Goal: Information Seeking & Learning: Compare options

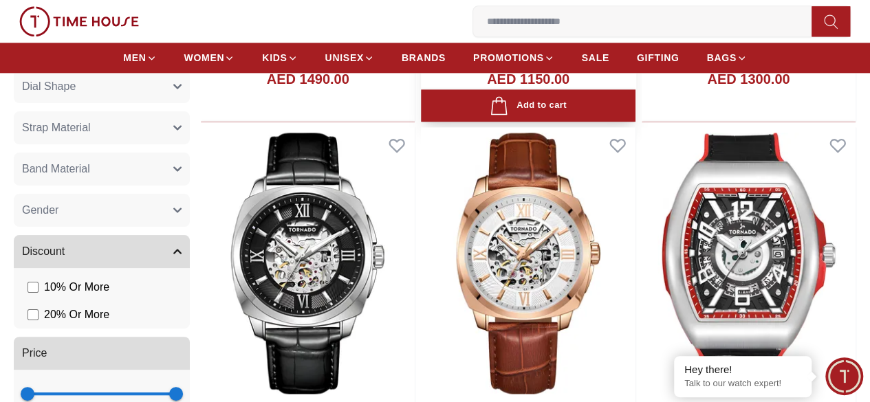
scroll to position [963, 0]
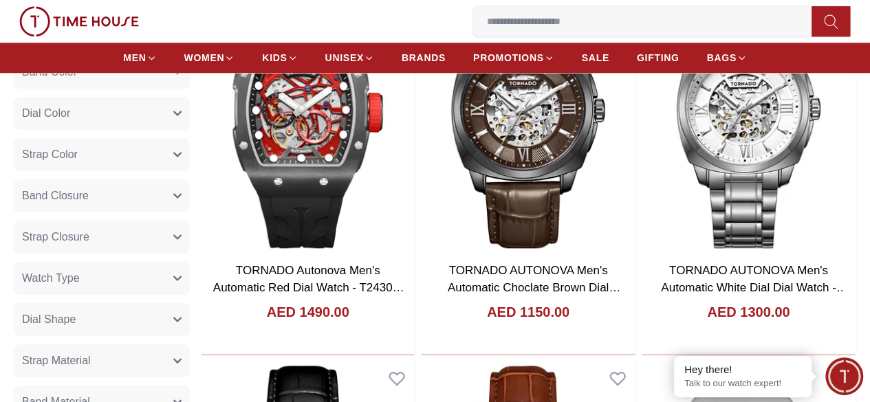
scroll to position [619, 0]
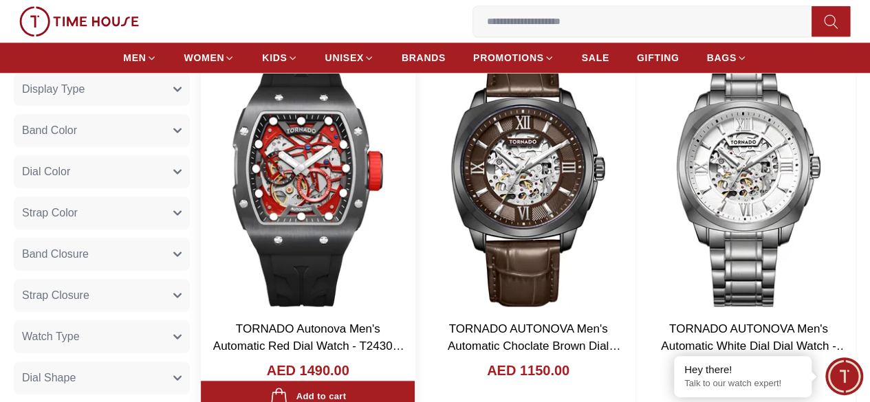
click at [402, 138] on img at bounding box center [308, 176] width 214 height 272
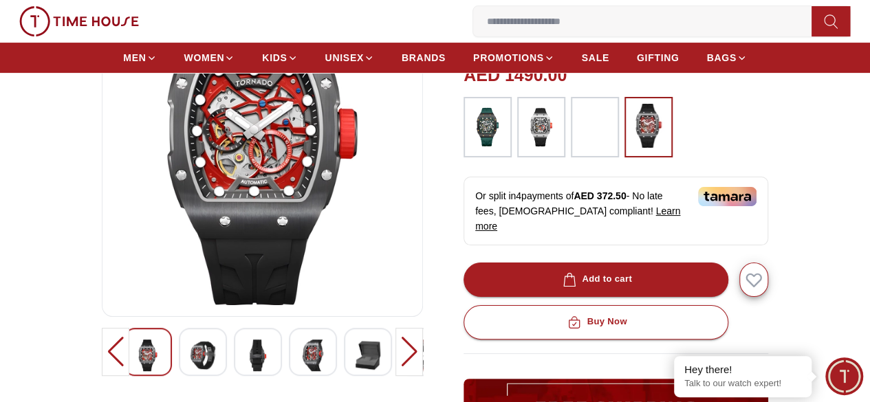
scroll to position [206, 0]
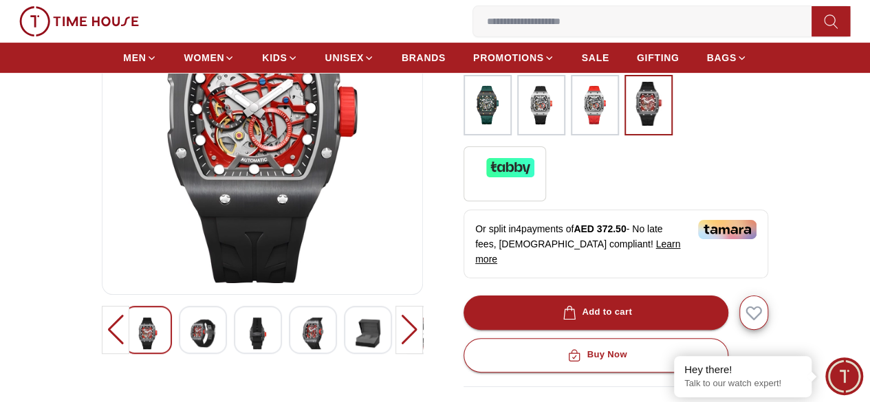
click at [190, 327] on img at bounding box center [202, 334] width 25 height 32
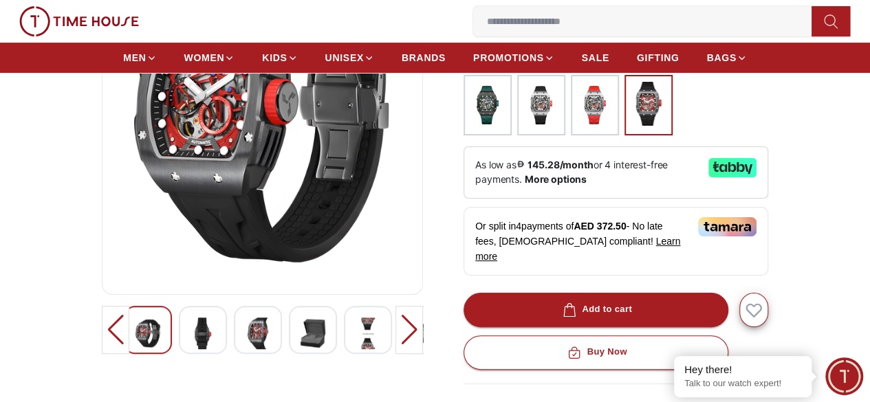
click at [246, 329] on img at bounding box center [258, 334] width 25 height 32
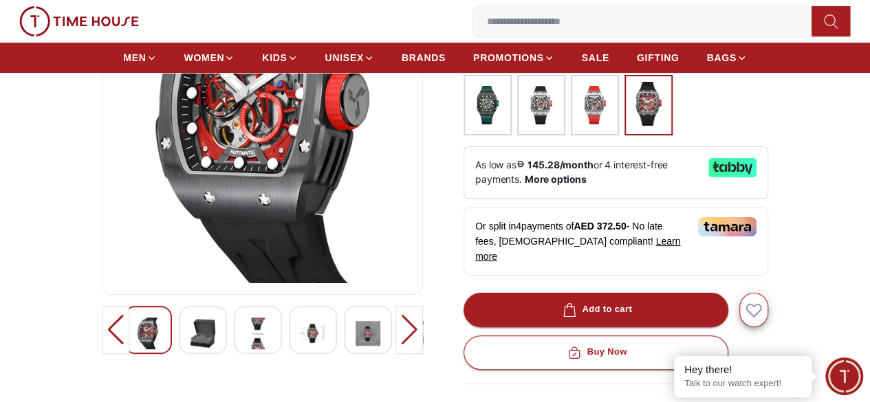
click at [301, 334] on img at bounding box center [313, 334] width 25 height 32
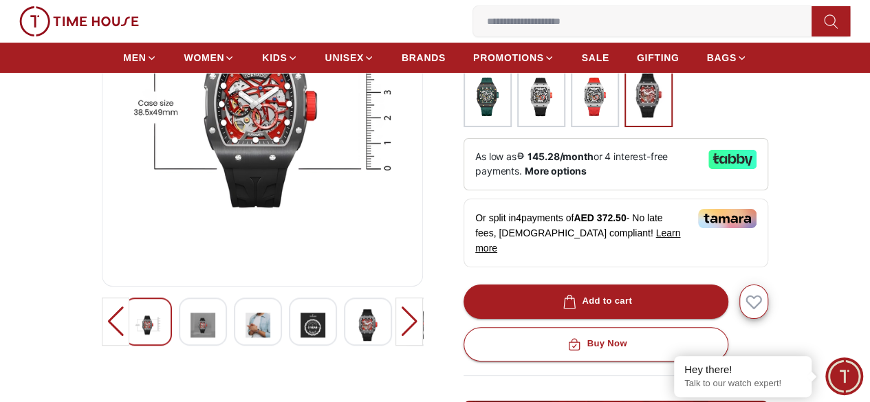
scroll to position [275, 0]
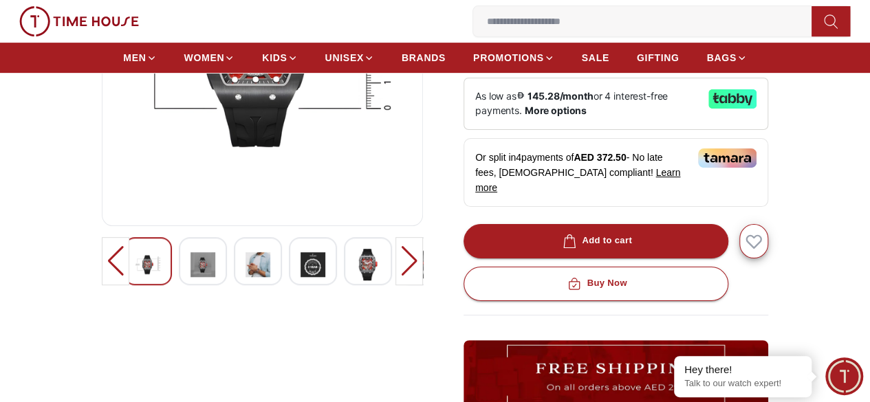
click at [246, 261] on img at bounding box center [258, 265] width 25 height 32
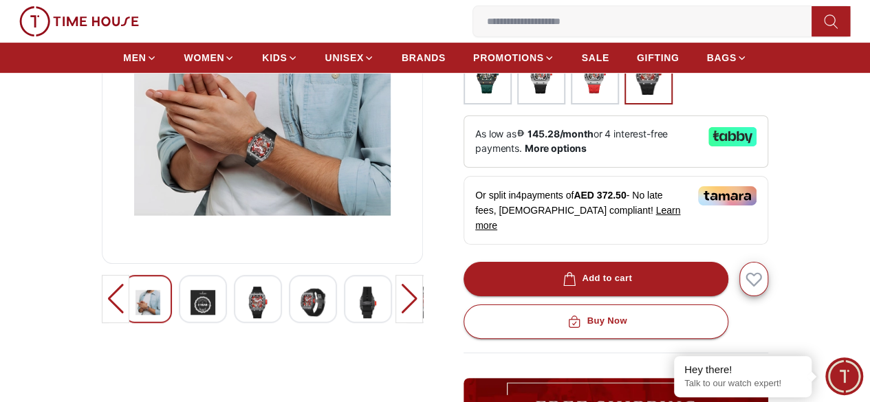
scroll to position [206, 0]
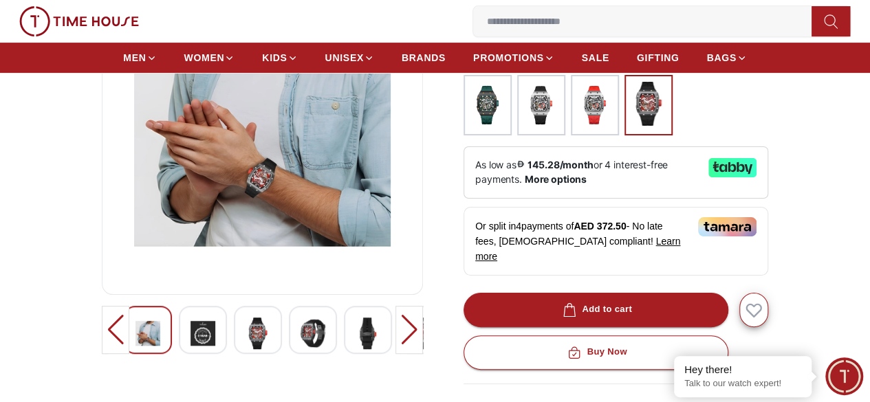
click at [491, 99] on img at bounding box center [487, 105] width 34 height 47
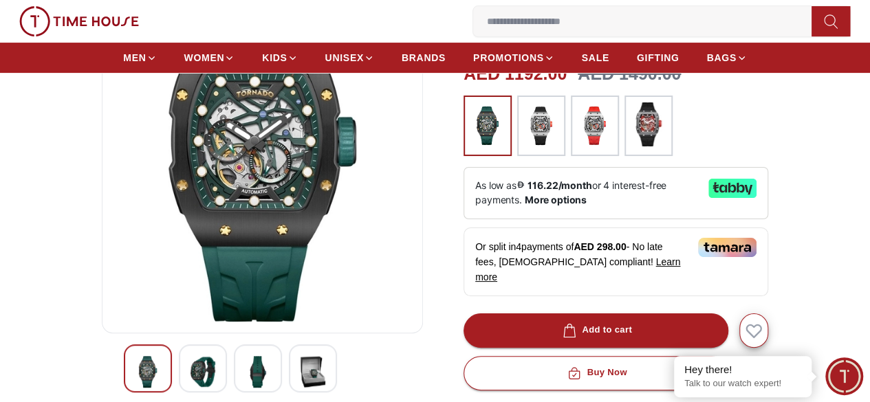
scroll to position [138, 0]
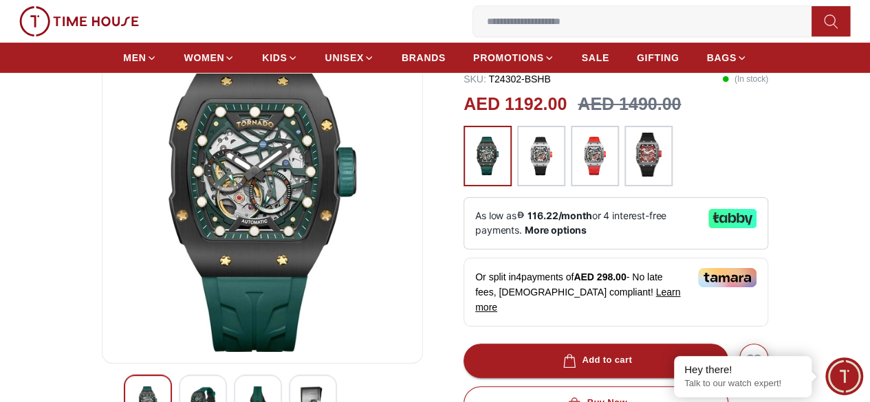
click at [532, 165] on img at bounding box center [541, 156] width 34 height 47
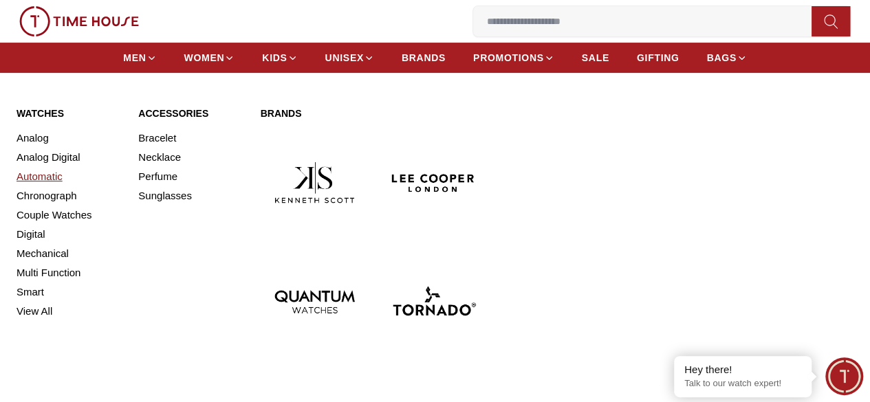
click at [41, 176] on link "Automatic" at bounding box center [69, 176] width 105 height 19
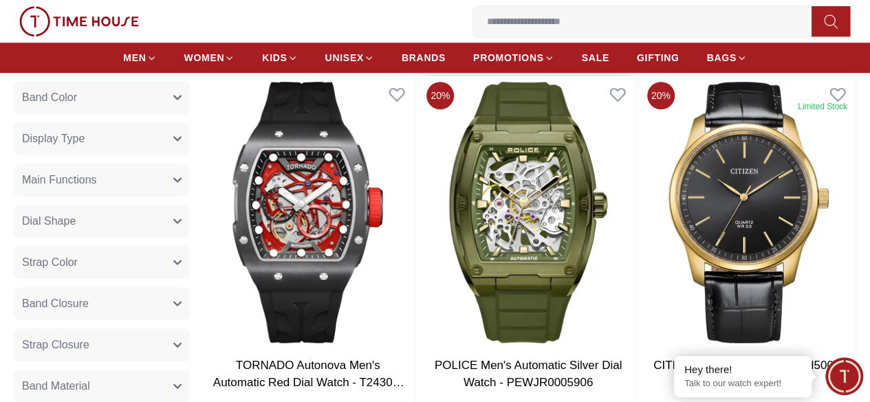
scroll to position [481, 0]
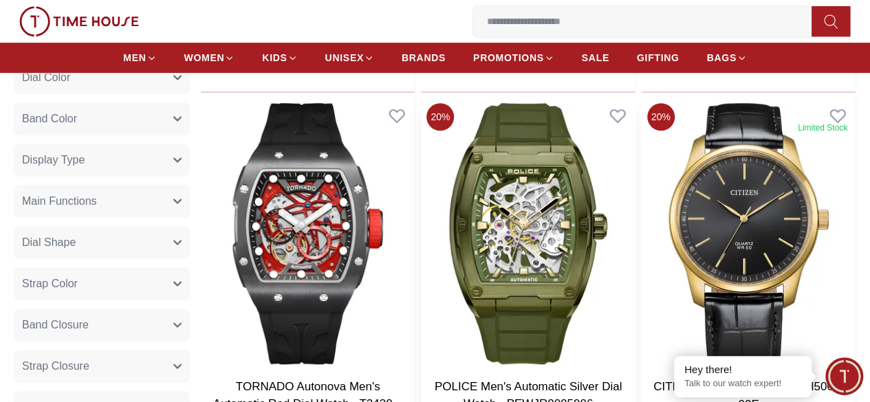
click at [525, 181] on img at bounding box center [528, 234] width 214 height 272
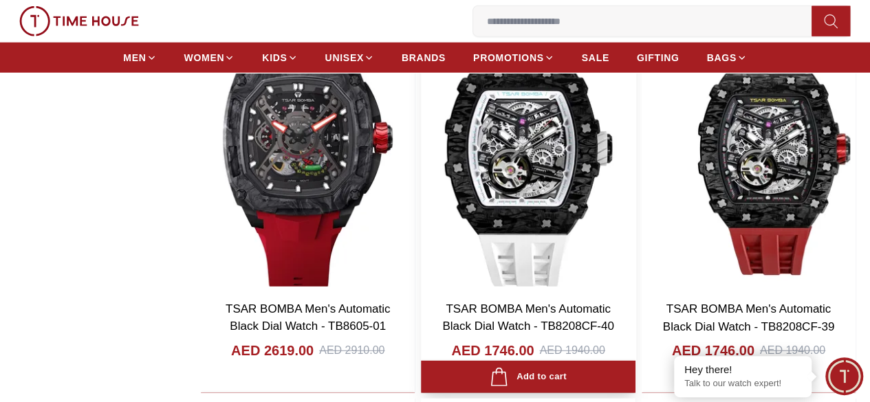
scroll to position [1833, 0]
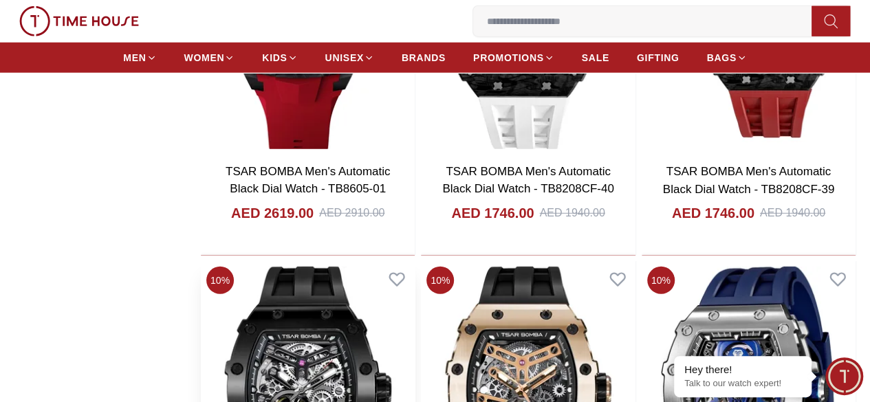
click at [356, 261] on img at bounding box center [308, 397] width 214 height 272
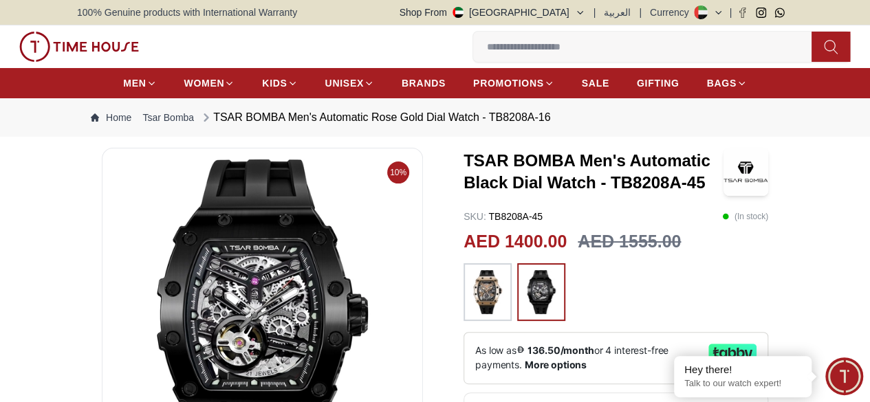
click at [470, 279] on img at bounding box center [487, 292] width 34 height 44
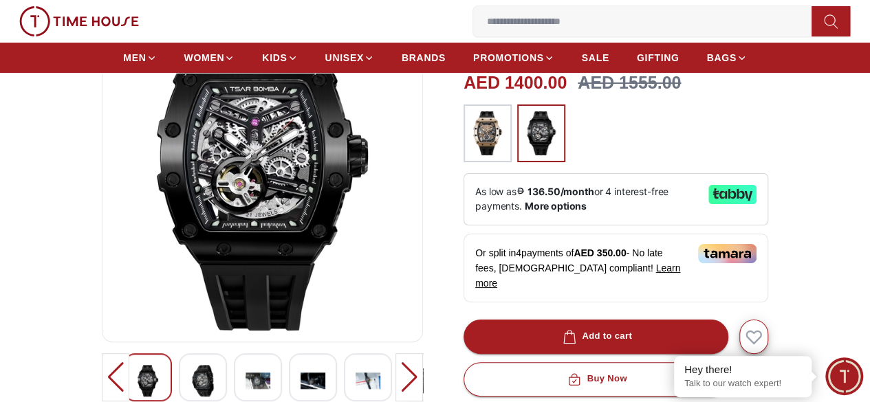
scroll to position [138, 0]
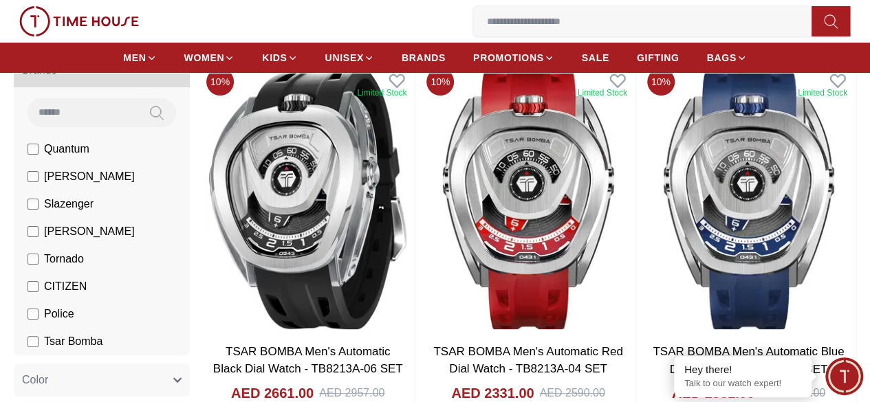
scroll to position [2755, 0]
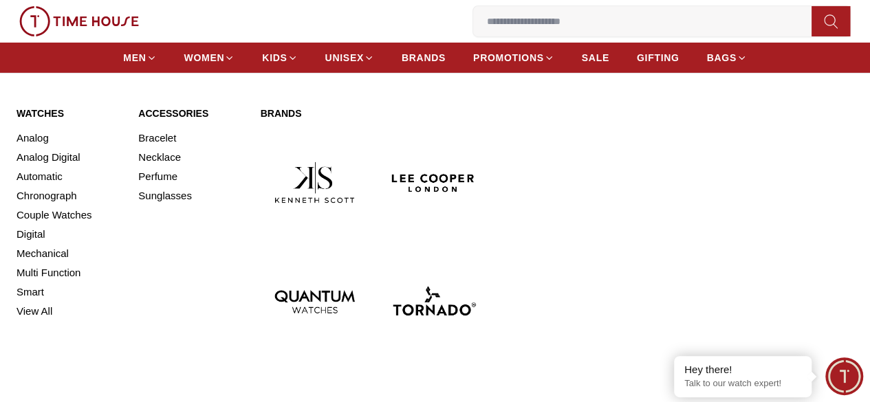
scroll to position [2549, 0]
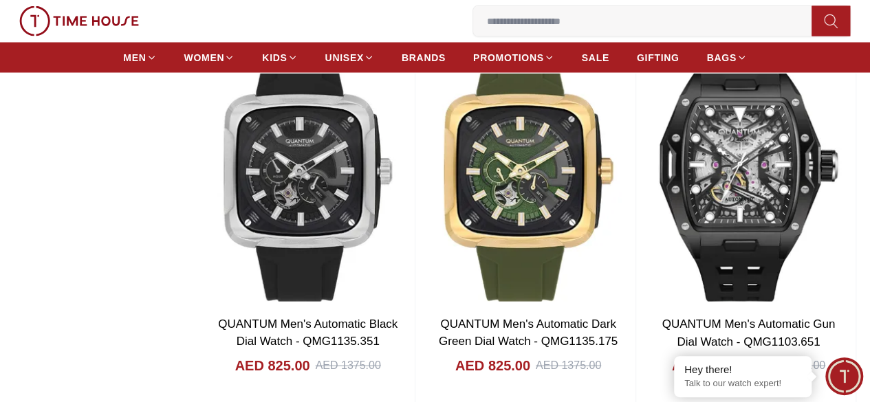
scroll to position [6743, 0]
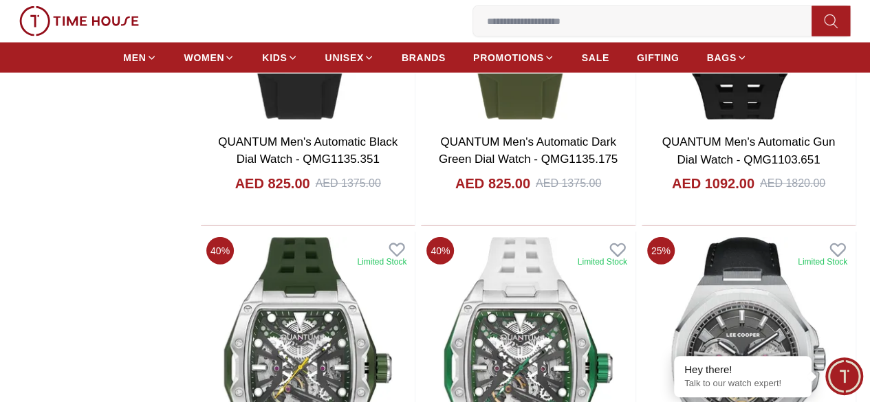
scroll to position [6537, 0]
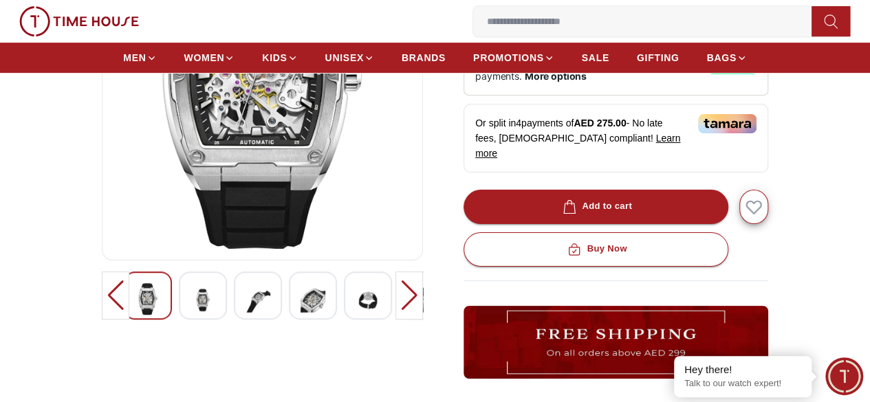
scroll to position [275, 0]
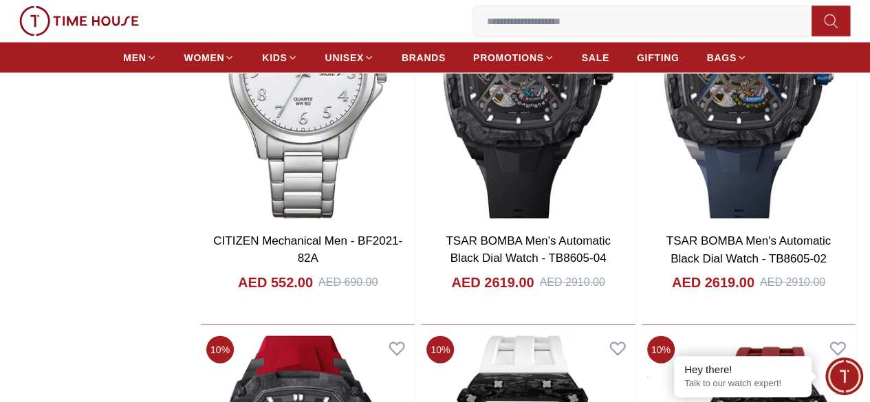
scroll to position [12094, 0]
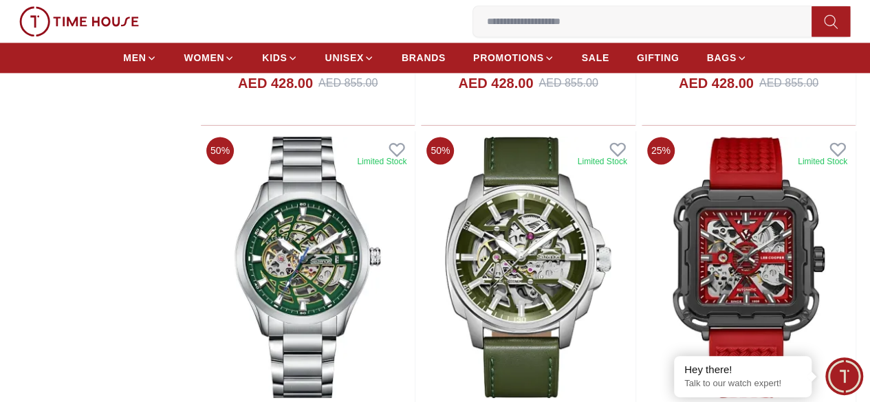
scroll to position [9069, 0]
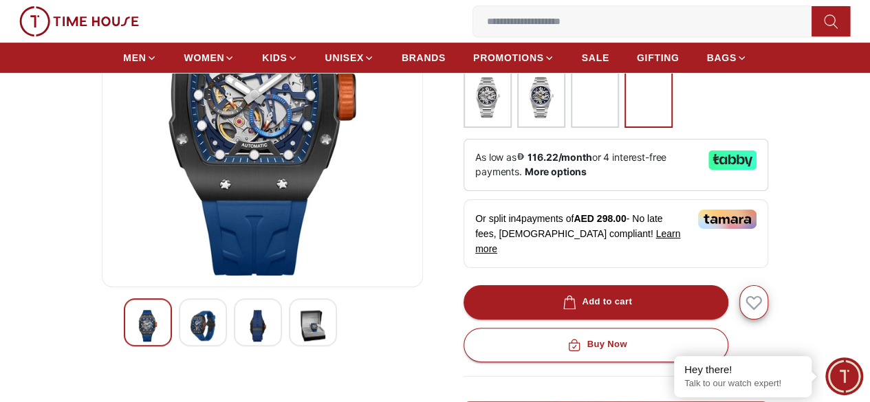
scroll to position [275, 0]
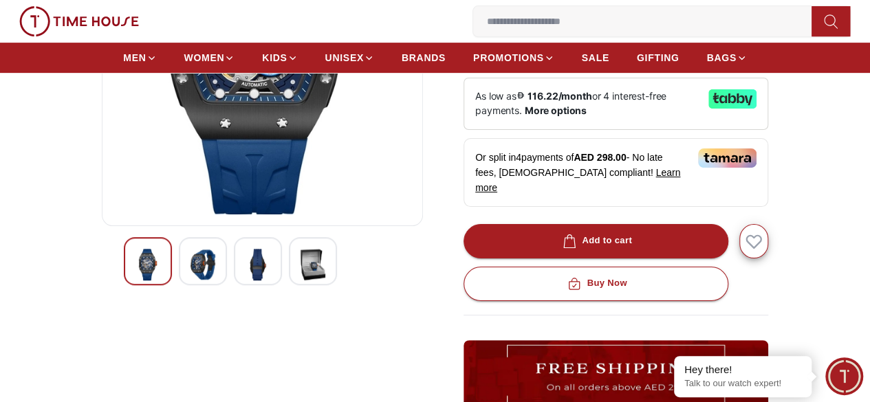
click at [190, 266] on img at bounding box center [202, 265] width 25 height 32
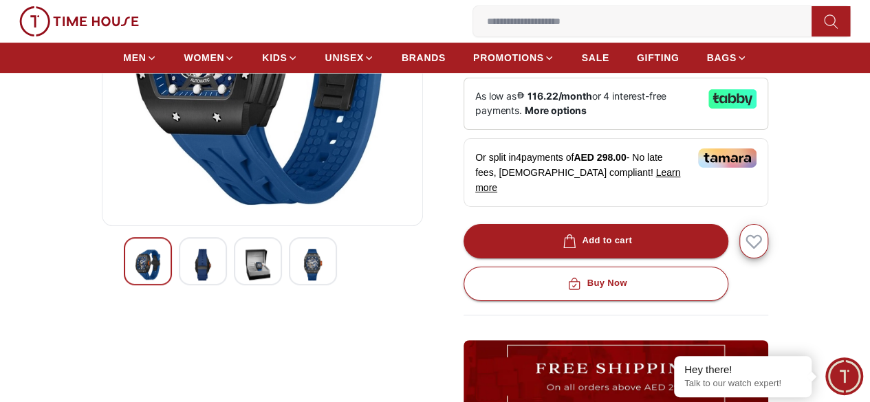
click at [246, 261] on img at bounding box center [258, 265] width 25 height 32
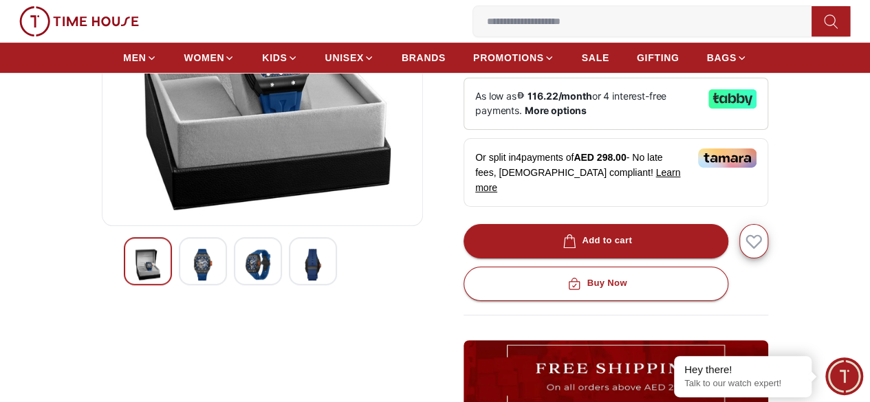
click at [201, 271] on div at bounding box center [203, 261] width 48 height 48
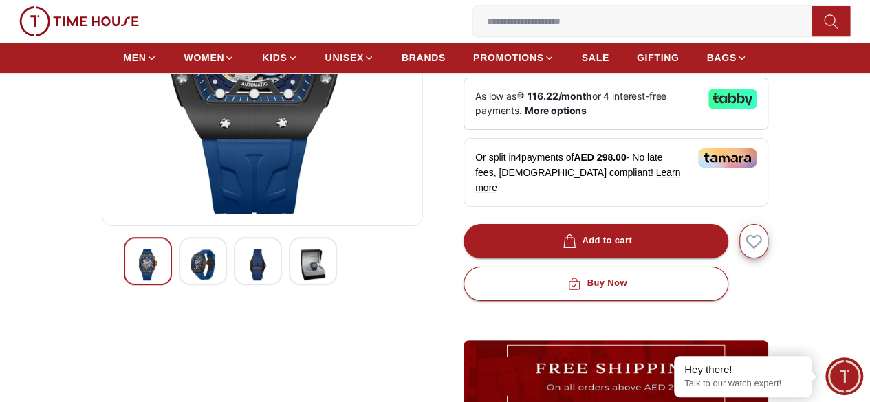
click at [301, 262] on img at bounding box center [313, 265] width 25 height 32
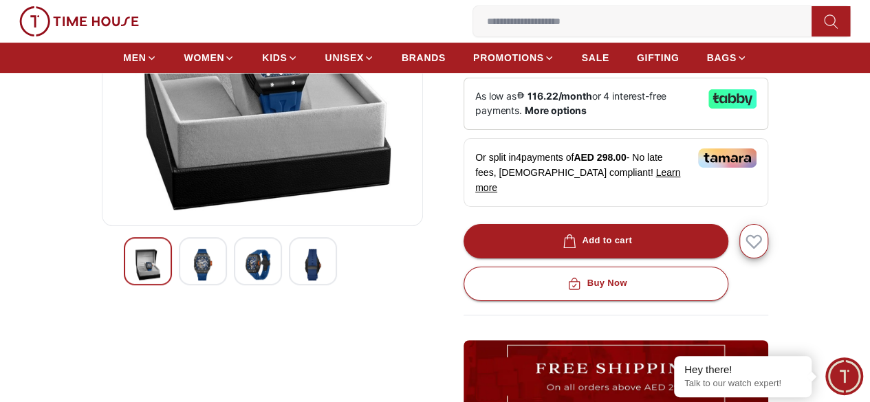
click at [246, 266] on img at bounding box center [258, 265] width 25 height 32
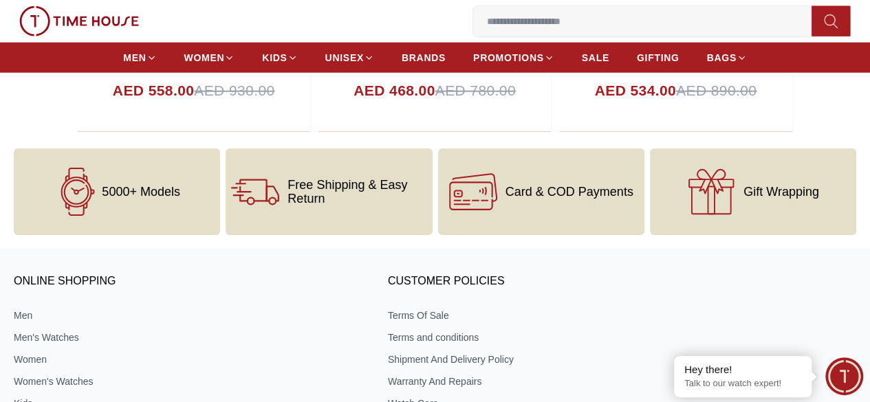
scroll to position [1994, 0]
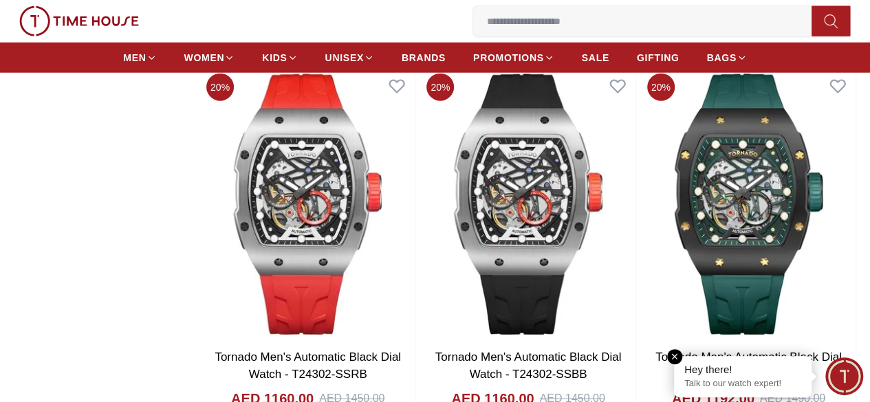
scroll to position [9603, 0]
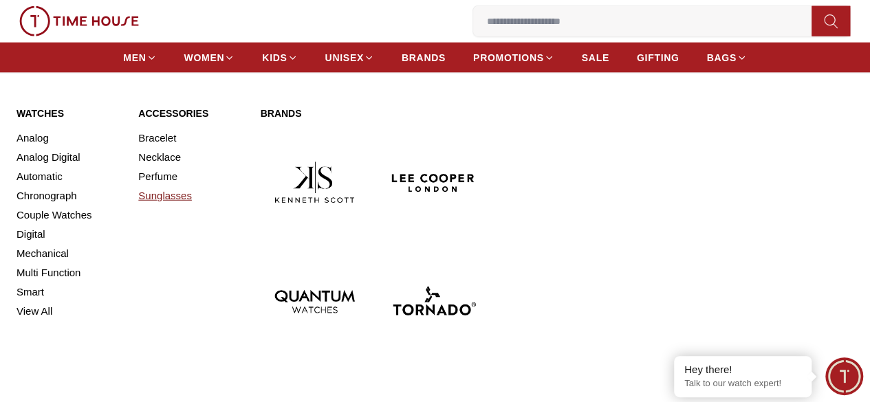
click at [173, 198] on link "Sunglasses" at bounding box center [190, 195] width 105 height 19
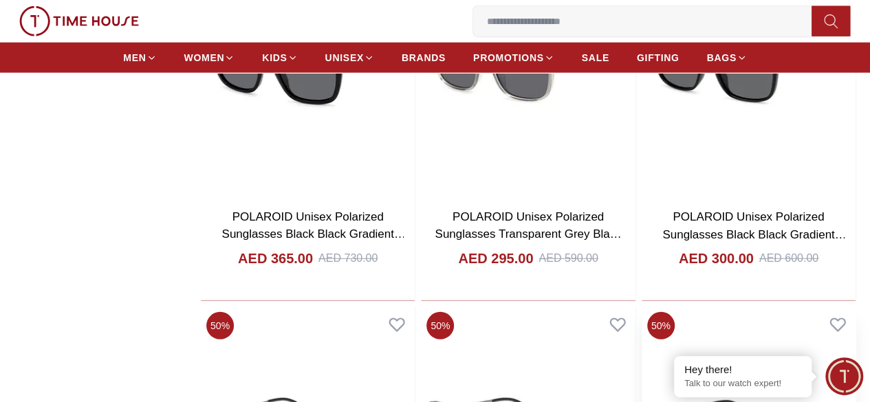
scroll to position [1582, 0]
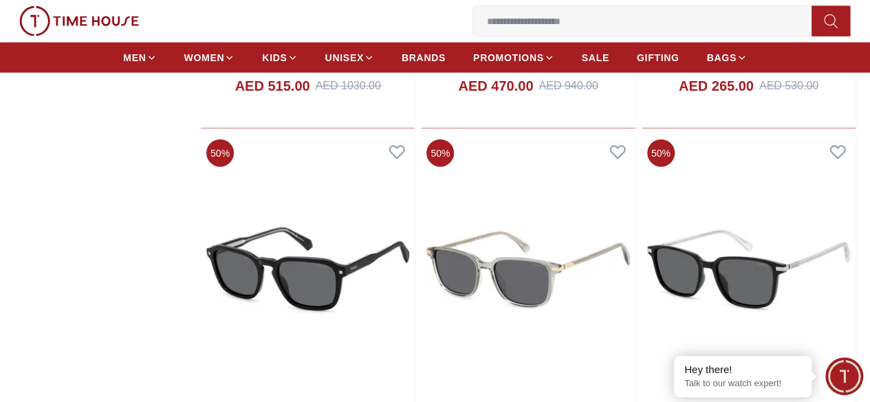
click at [473, 27] on input at bounding box center [647, 22] width 349 height 28
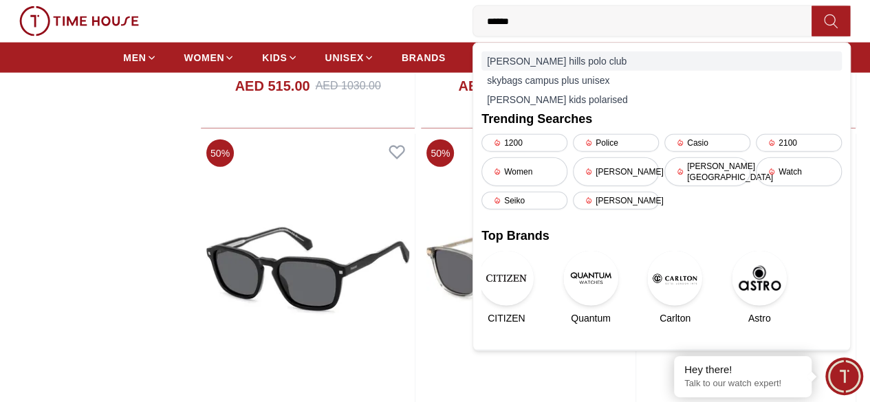
type input "******"
click at [481, 69] on div "[PERSON_NAME] hills polo club" at bounding box center [661, 61] width 360 height 19
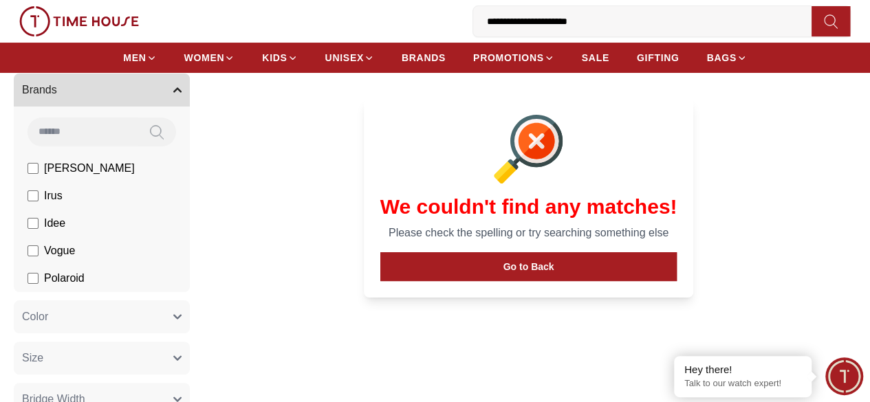
scroll to position [138, 0]
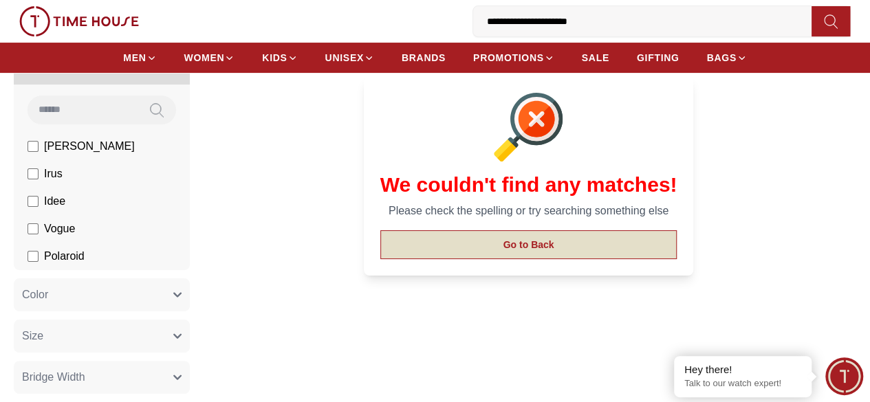
click at [532, 259] on button "Go to Back" at bounding box center [528, 244] width 297 height 29
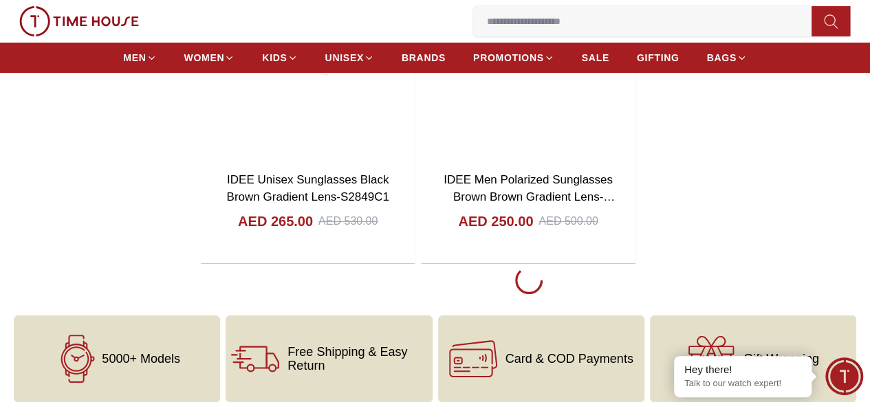
scroll to position [2499, 0]
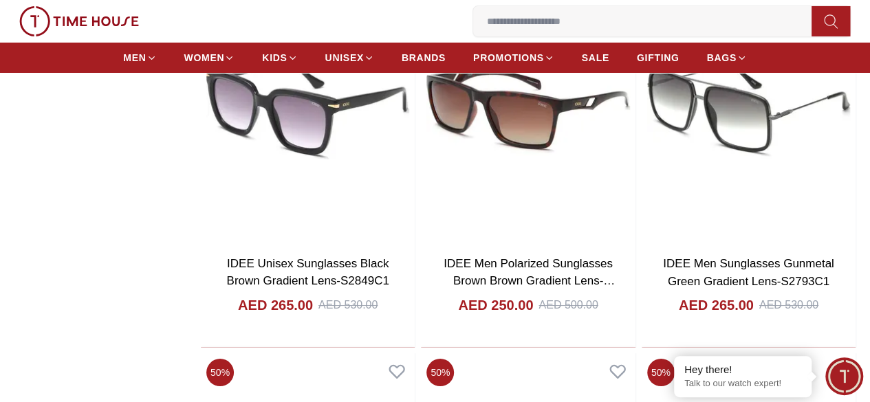
click at [473, 30] on input at bounding box center [647, 22] width 349 height 28
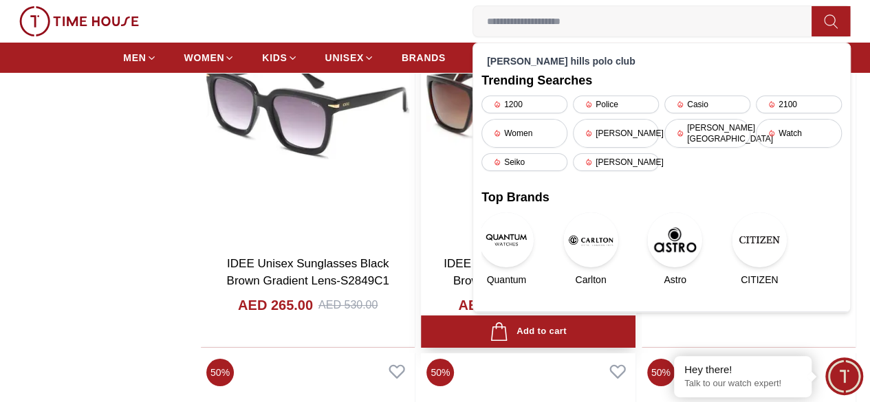
click at [605, 296] on div "AED 250.00 AED 500.00" at bounding box center [528, 319] width 192 height 47
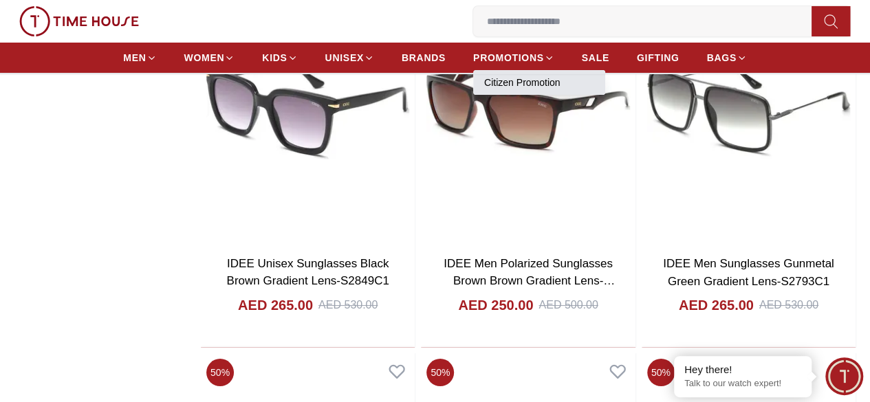
click at [484, 89] on link "Citizen Promotion" at bounding box center [539, 83] width 110 height 14
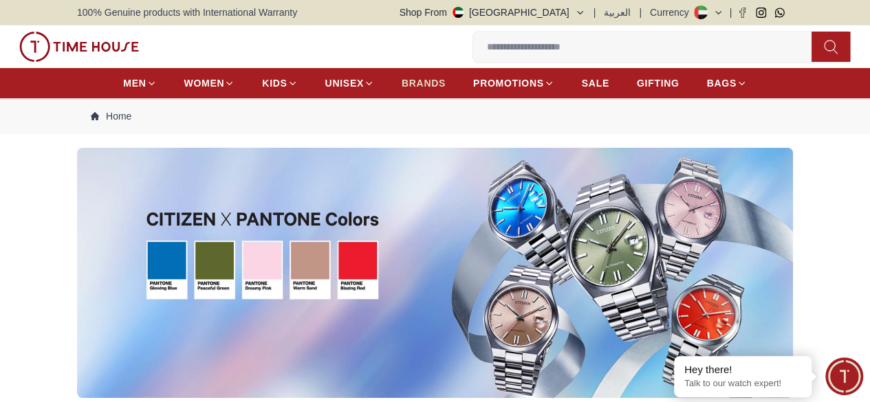
click at [402, 86] on span "BRANDS" at bounding box center [424, 83] width 44 height 14
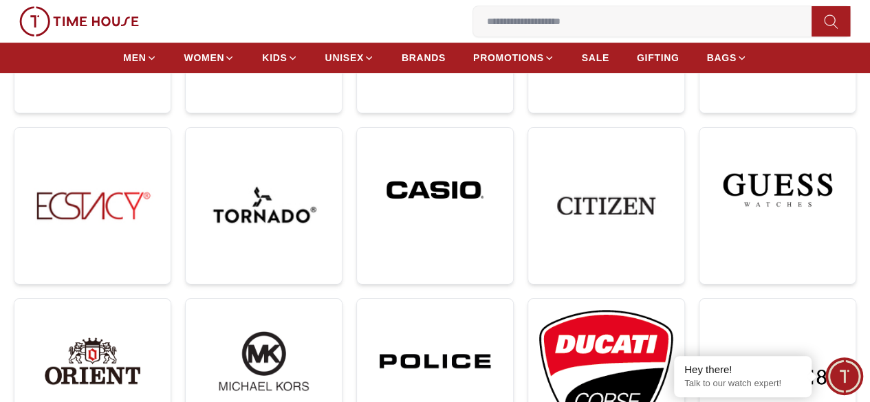
scroll to position [344, 0]
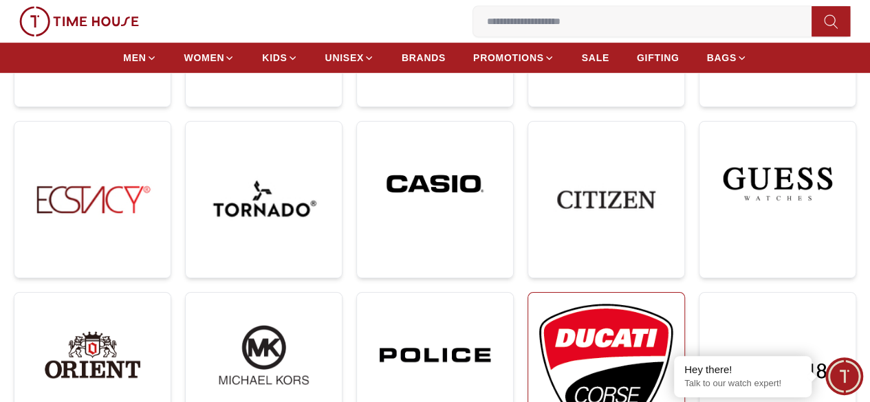
click at [673, 304] on img at bounding box center [606, 375] width 134 height 143
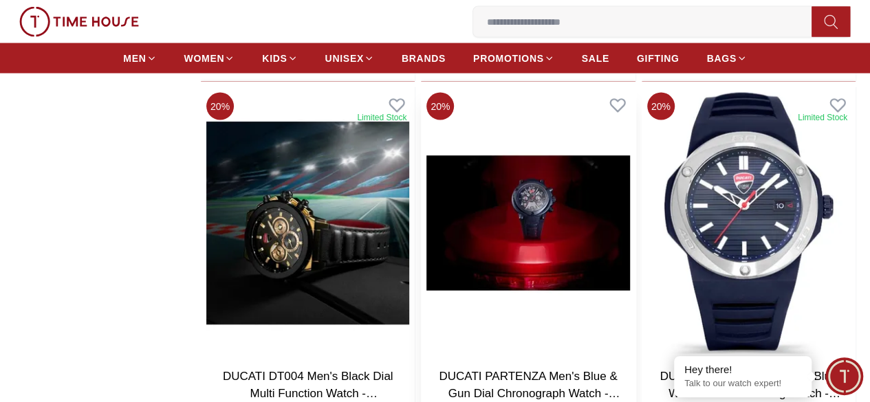
scroll to position [1307, 0]
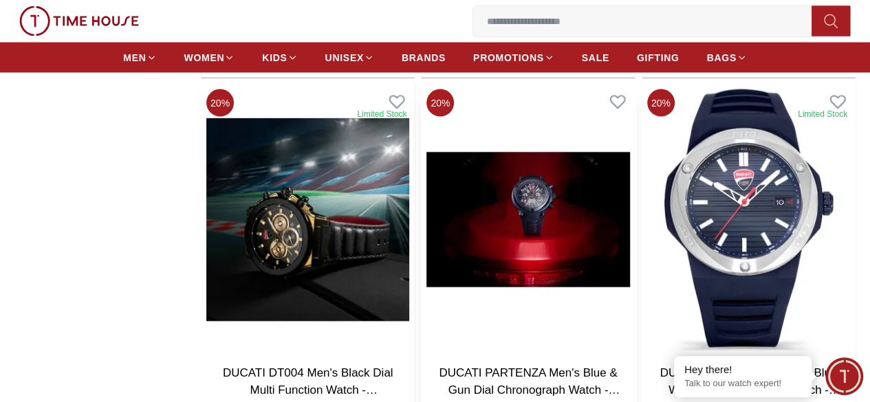
click at [565, 215] on img at bounding box center [528, 220] width 214 height 272
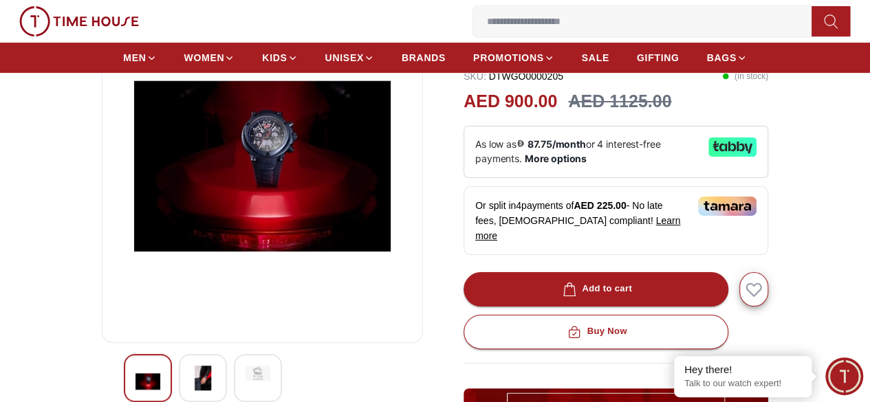
scroll to position [206, 0]
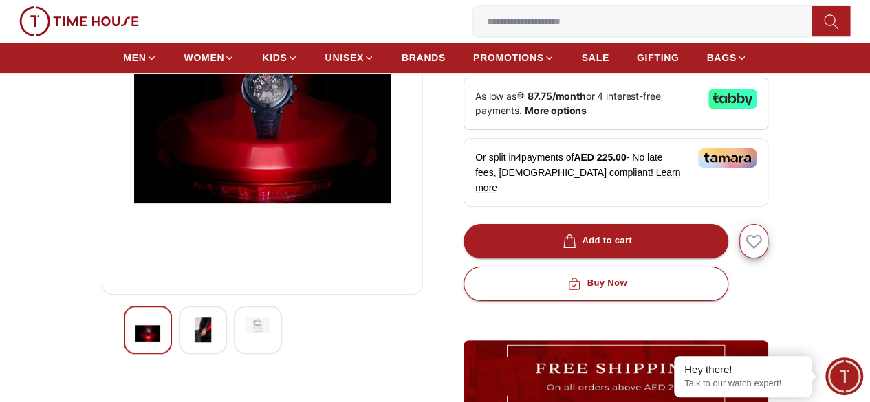
click at [190, 324] on img at bounding box center [202, 330] width 25 height 25
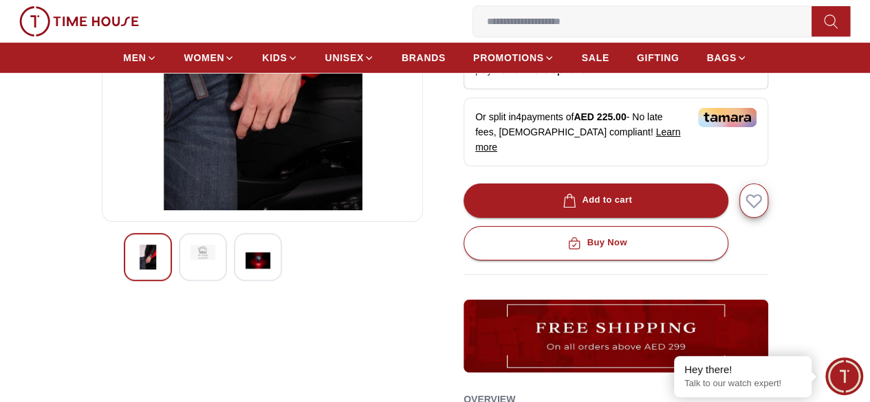
scroll to position [275, 0]
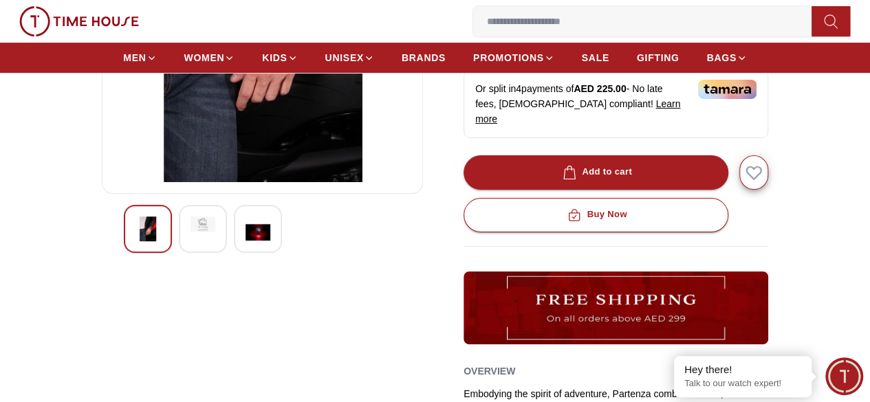
click at [135, 241] on img at bounding box center [147, 229] width 25 height 25
click at [246, 253] on div at bounding box center [258, 229] width 48 height 48
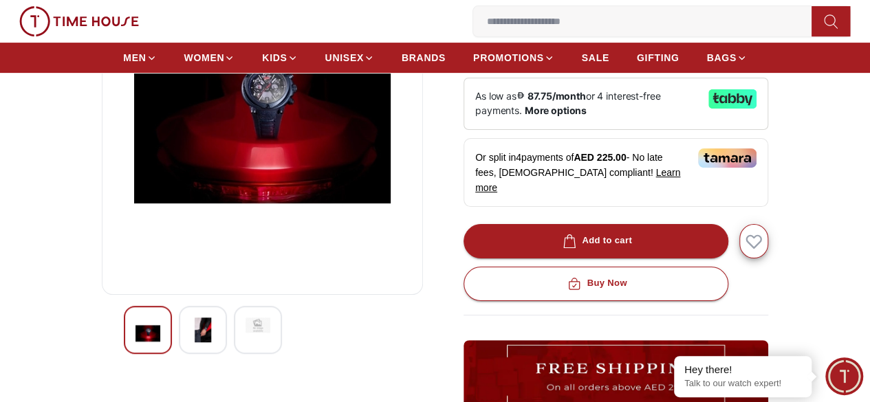
scroll to position [69, 0]
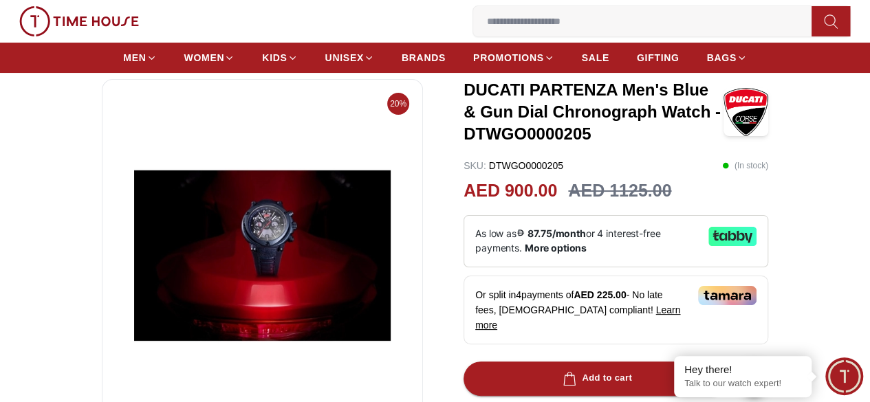
click at [267, 246] on img at bounding box center [262, 256] width 298 height 330
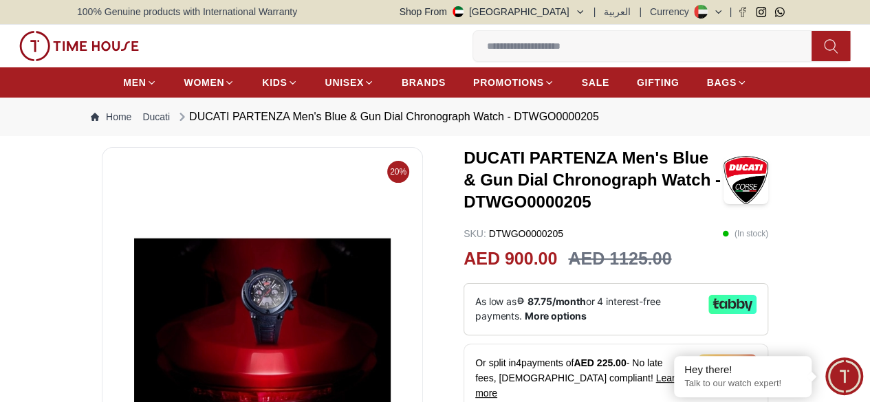
scroll to position [0, 0]
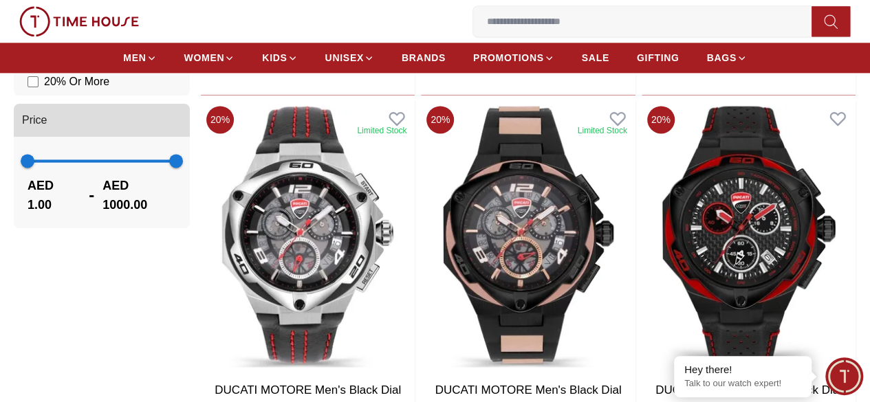
scroll to position [825, 0]
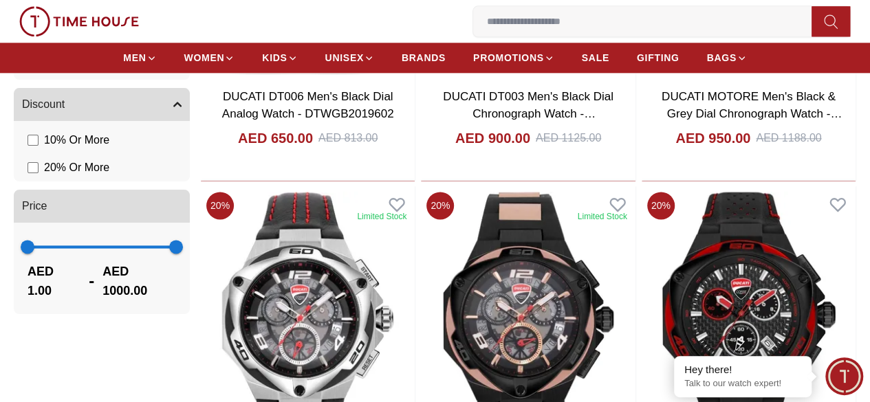
click at [473, 19] on input at bounding box center [647, 22] width 349 height 28
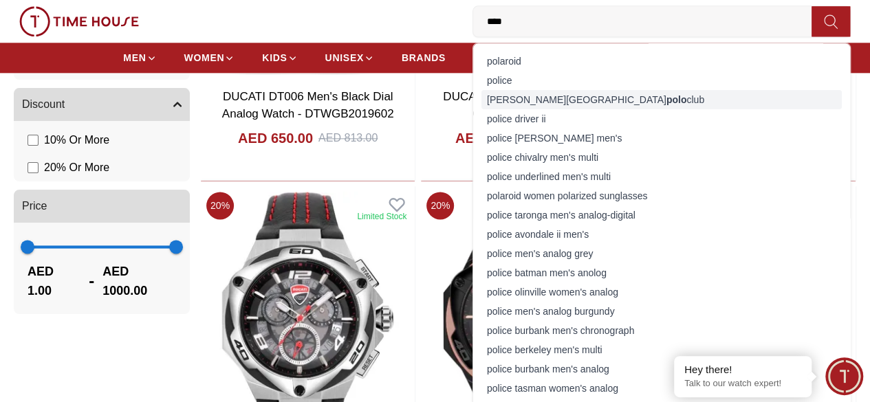
type input "****"
click at [481, 100] on div "[PERSON_NAME] hills polo club" at bounding box center [661, 99] width 360 height 19
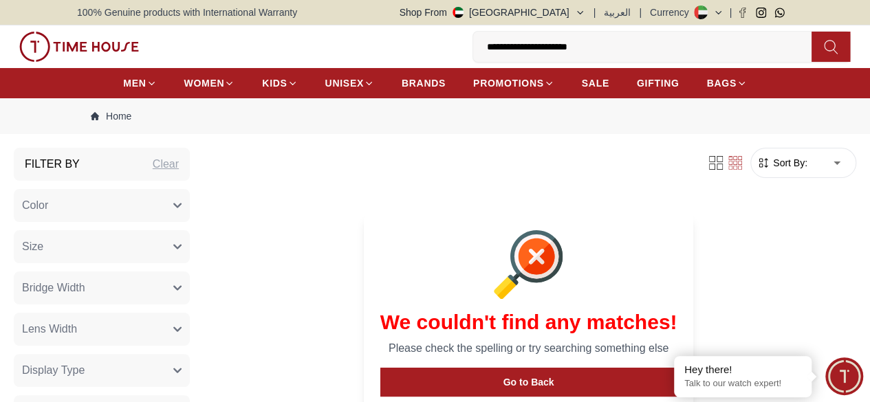
drag, startPoint x: 221, startPoint y: 46, endPoint x: 164, endPoint y: 46, distance: 57.1
click at [473, 46] on input "**********" at bounding box center [647, 47] width 349 height 28
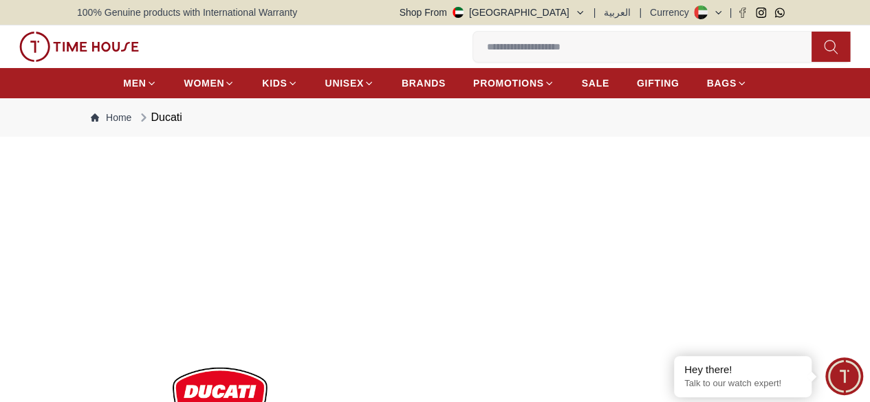
scroll to position [825, 0]
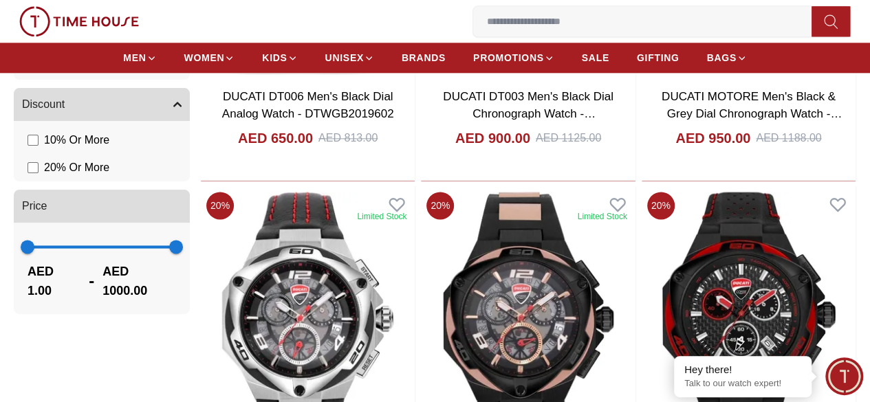
click at [473, 28] on input at bounding box center [647, 22] width 349 height 28
